Goal: Check status: Check status

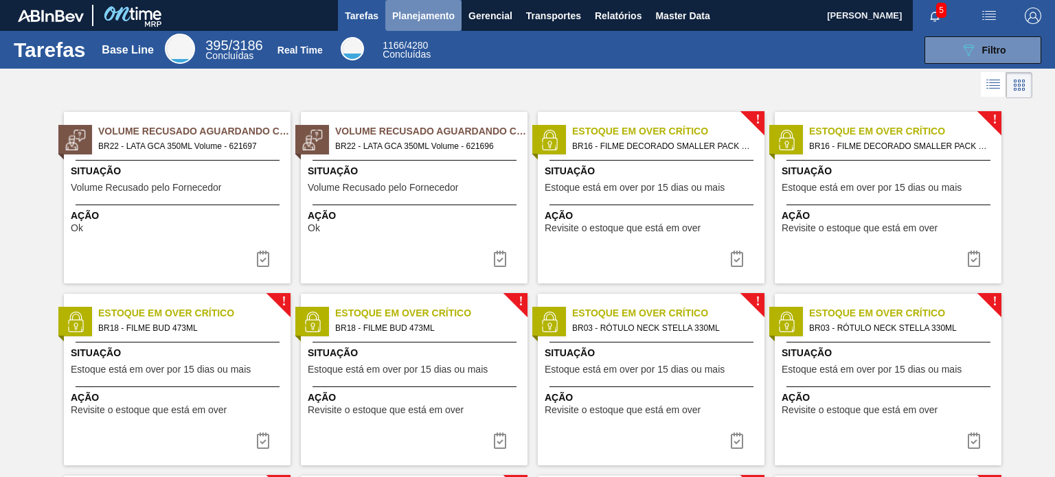
click at [437, 16] on span "Planejamento" at bounding box center [423, 16] width 63 height 16
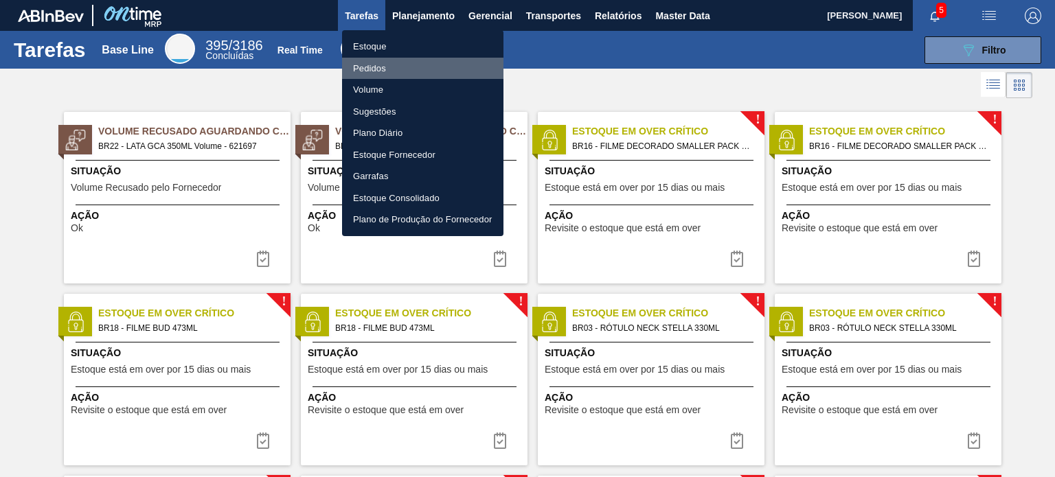
click at [448, 76] on li "Pedidos" at bounding box center [422, 69] width 161 height 22
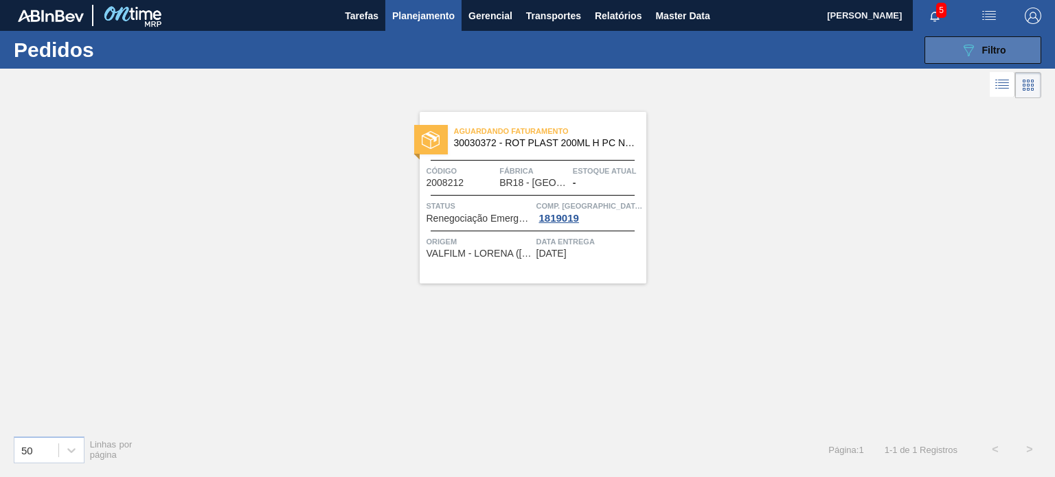
click at [971, 54] on icon "089F7B8B-B2A5-4AFE-B5C0-19BA573D28AC" at bounding box center [968, 50] width 16 height 16
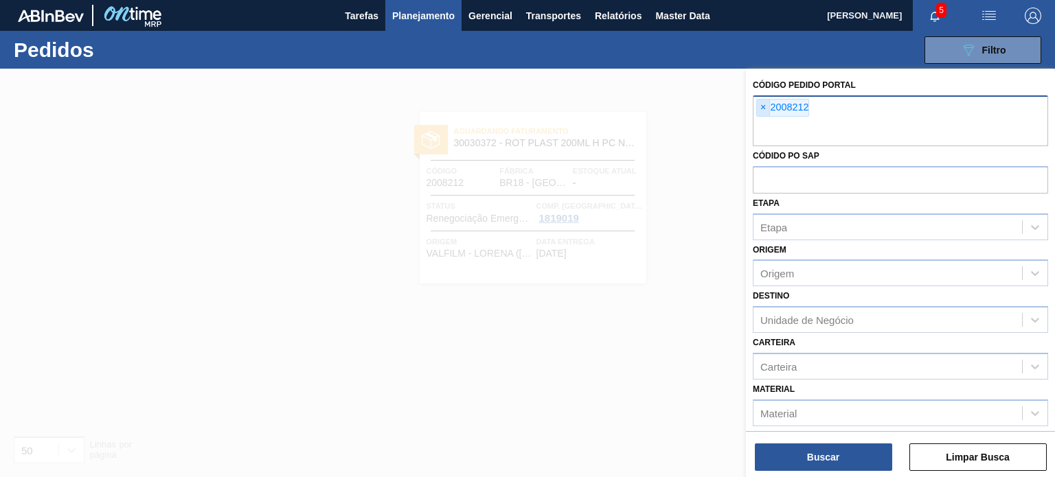
click at [764, 112] on span "×" at bounding box center [763, 108] width 13 height 16
paste input "2002630"
type input "2002630"
click at [805, 466] on button "Buscar" at bounding box center [823, 457] width 137 height 27
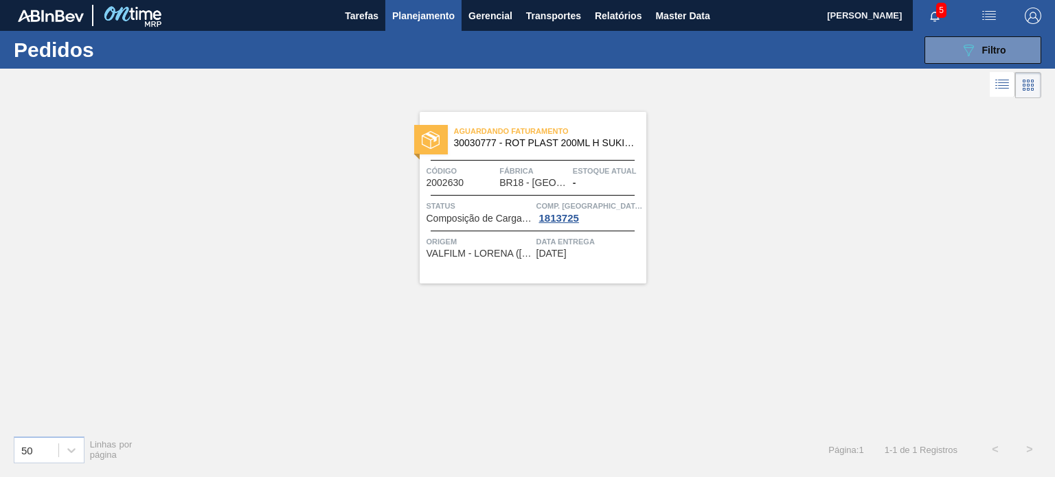
click at [472, 148] on div "Aguardando Faturamento 30030777 - ROT PLAST 200ML H SUKITA NIV24" at bounding box center [533, 137] width 227 height 31
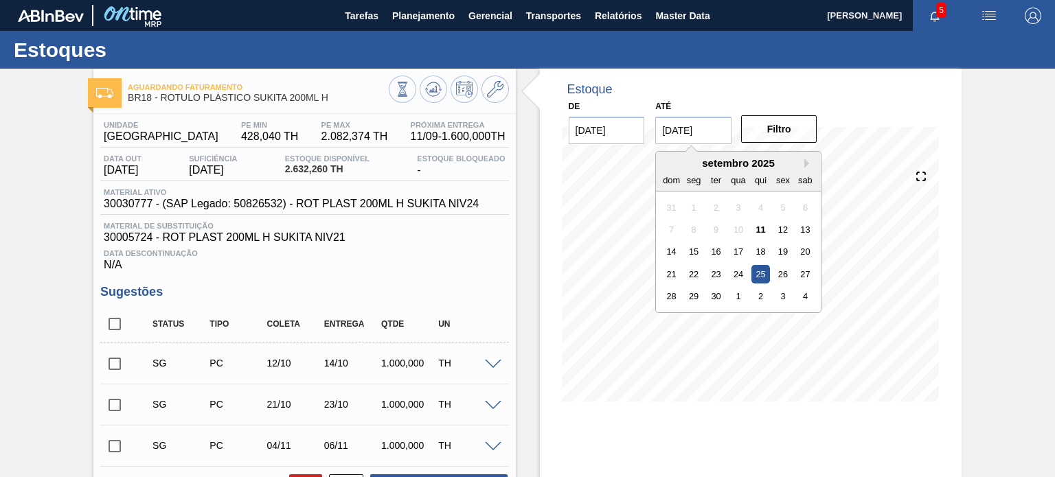
click at [698, 137] on input "[DATE]" at bounding box center [693, 130] width 76 height 27
click at [802, 161] on div "setembro 2025" at bounding box center [738, 163] width 165 height 12
click at [805, 163] on button "Next Month" at bounding box center [809, 164] width 10 height 10
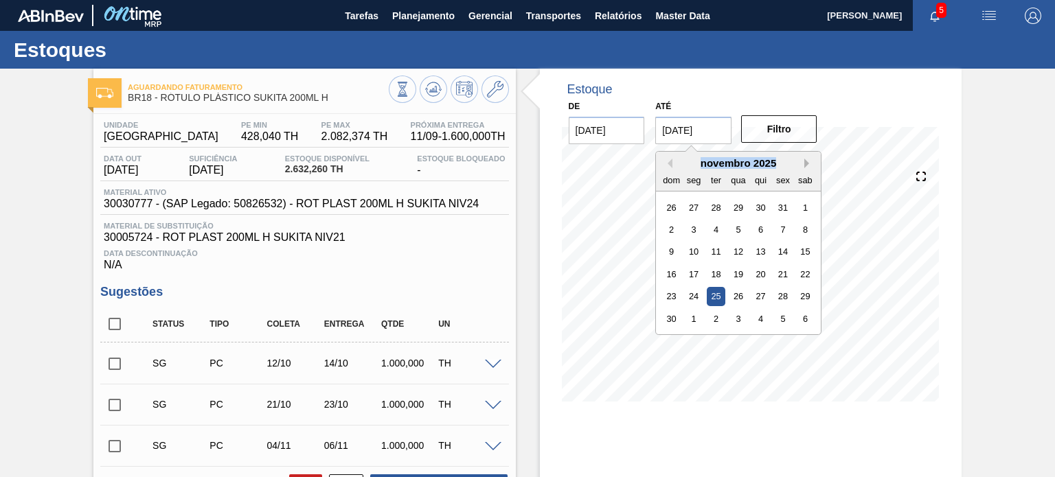
click at [805, 163] on button "Next Month" at bounding box center [809, 164] width 10 height 10
click at [807, 161] on button "Next Month" at bounding box center [809, 164] width 10 height 10
click at [801, 296] on div "31" at bounding box center [805, 296] width 19 height 19
type input "[DATE]"
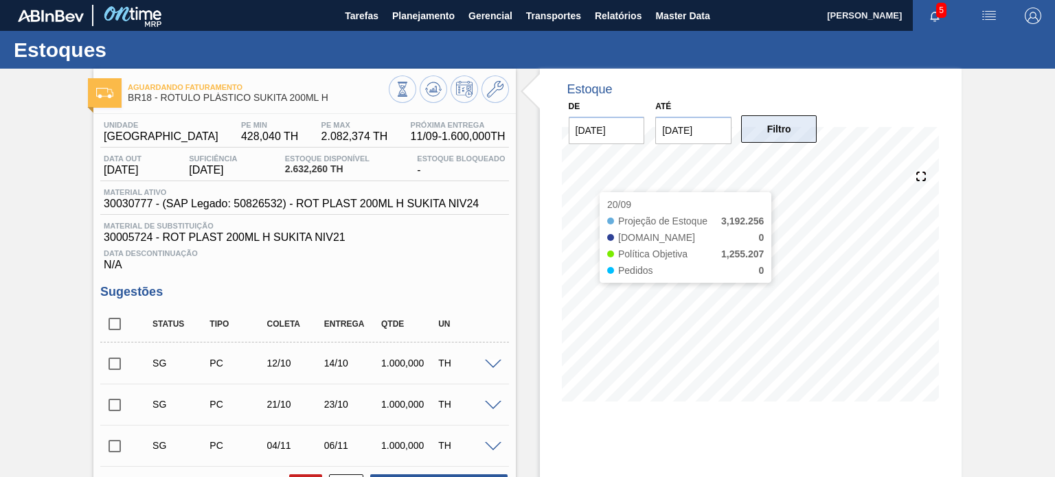
click at [789, 138] on button "Filtro" at bounding box center [779, 128] width 76 height 27
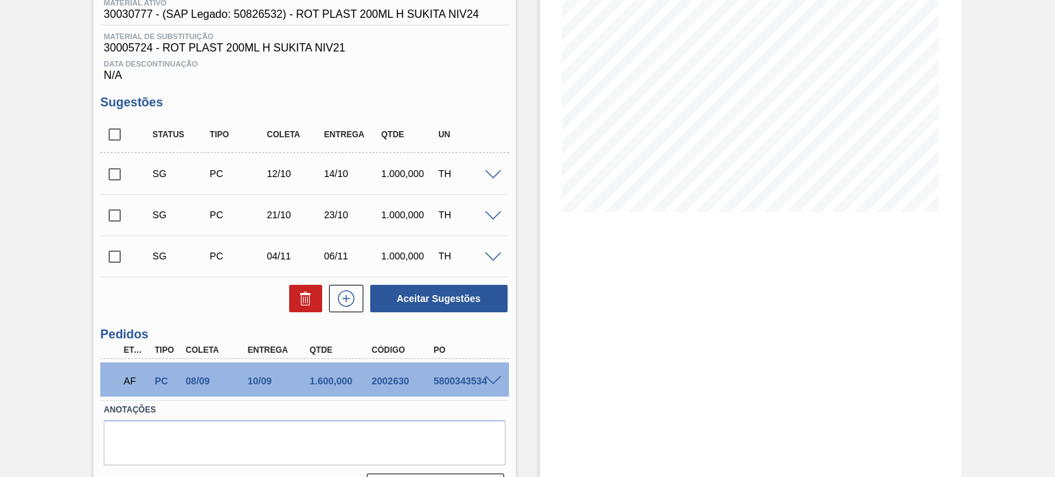
scroll to position [225, 0]
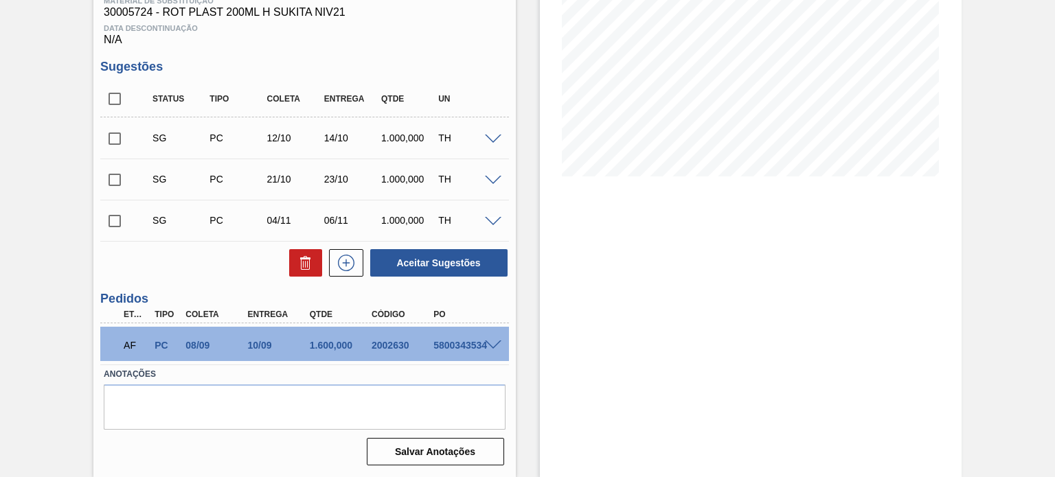
click at [493, 341] on span at bounding box center [493, 346] width 16 height 10
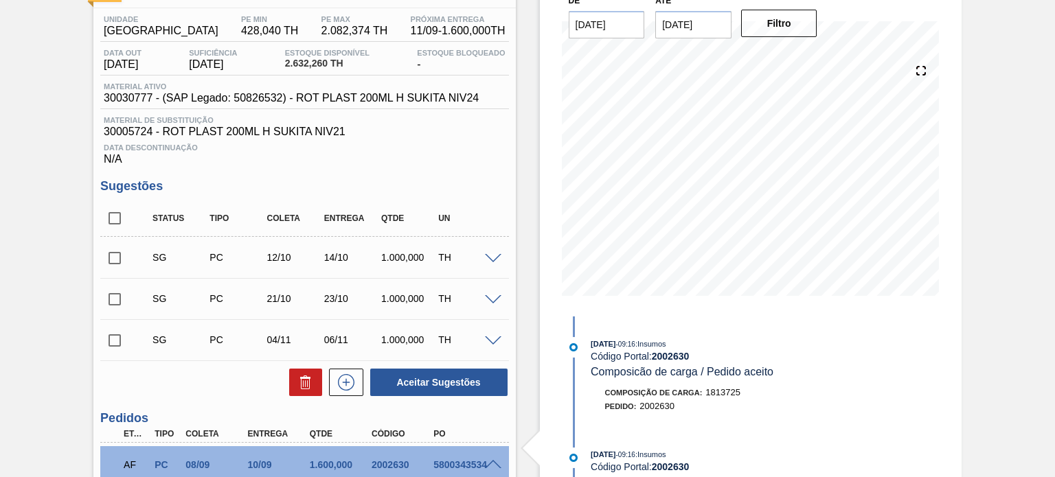
scroll to position [0, 0]
